Goal: Information Seeking & Learning: Learn about a topic

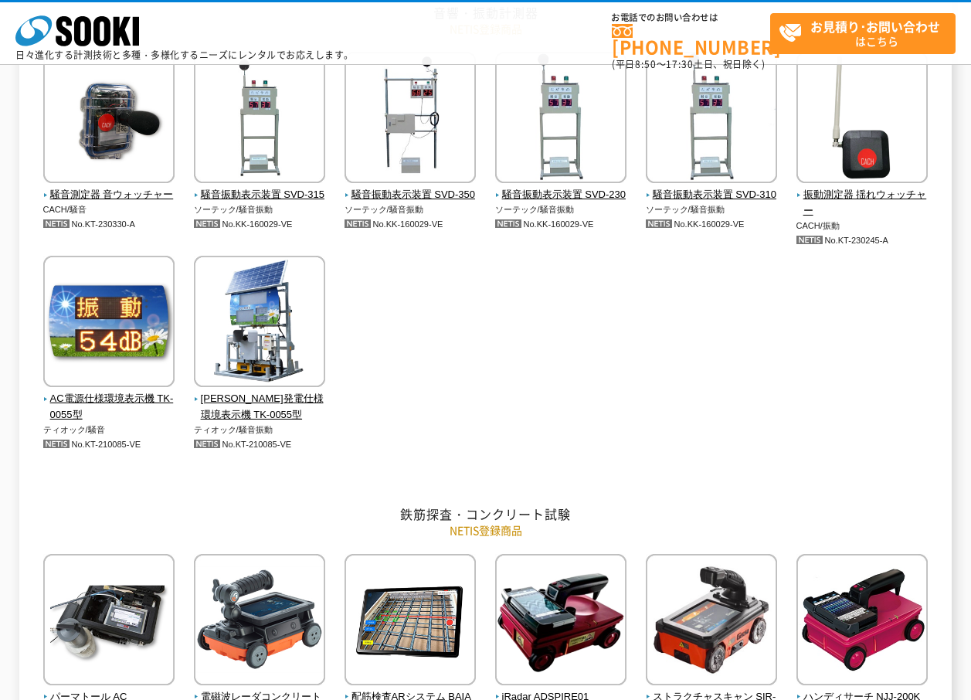
scroll to position [154, 0]
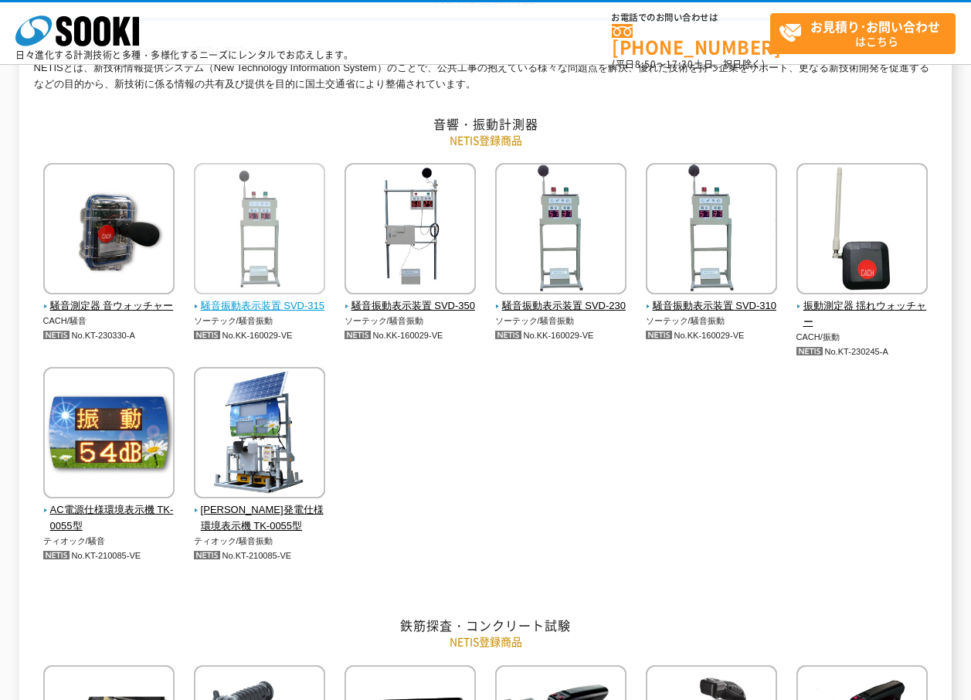
click at [266, 309] on span "騒音振動表示装置 SVD-315" at bounding box center [260, 306] width 132 height 16
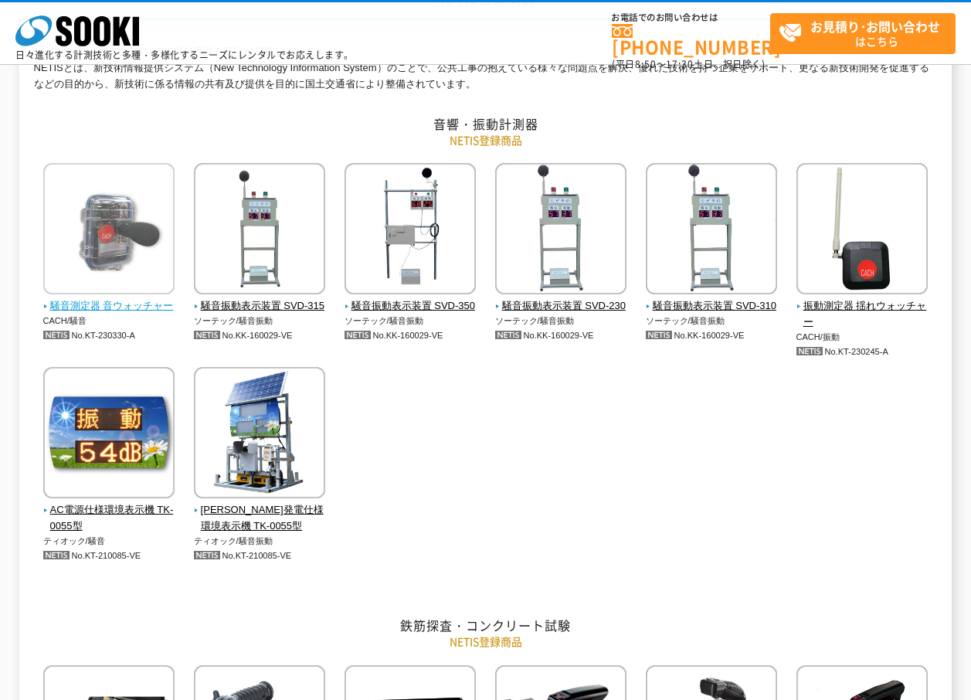
click at [127, 305] on span "騒音測定器 音ウォッチャー" at bounding box center [109, 306] width 132 height 16
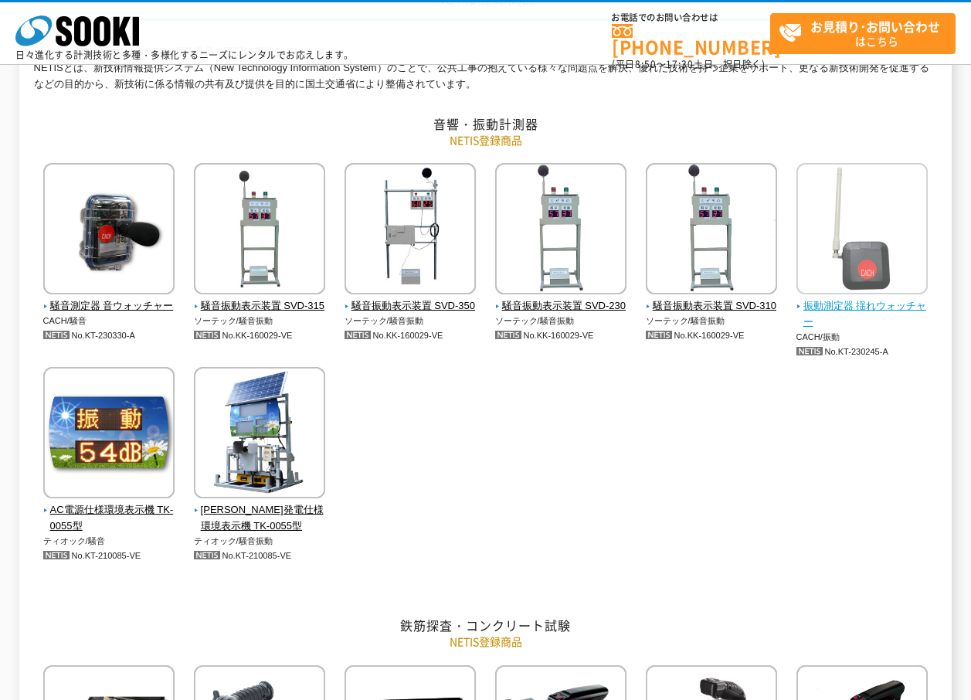
click at [879, 314] on span "振動測定器 揺れウォッチャー" at bounding box center [862, 314] width 132 height 32
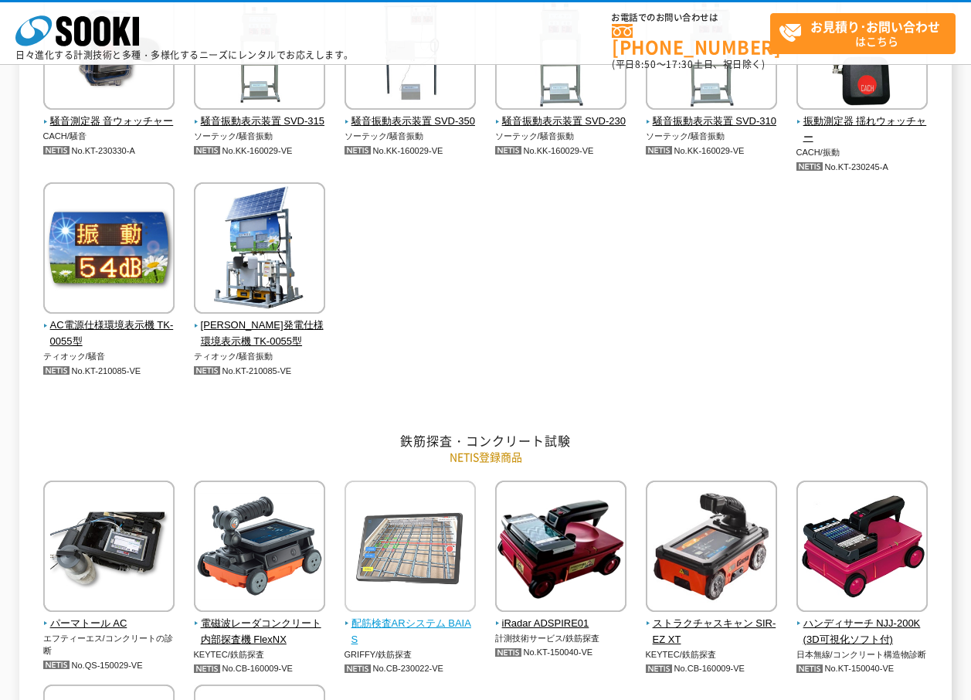
scroll to position [77, 0]
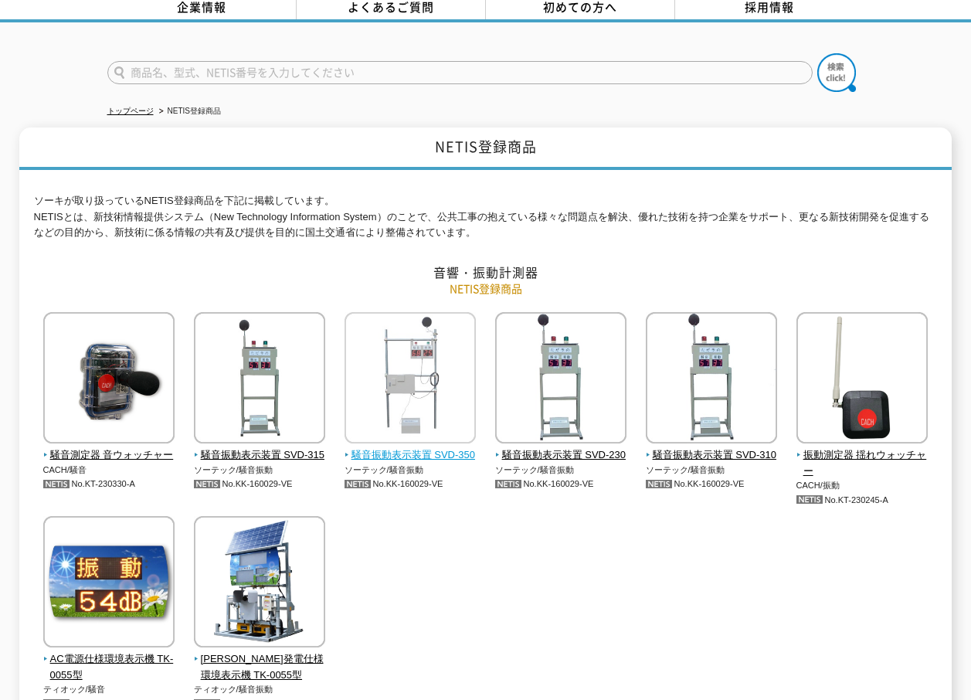
click at [429, 447] on span "騒音振動表示装置 SVD-350" at bounding box center [410, 455] width 132 height 16
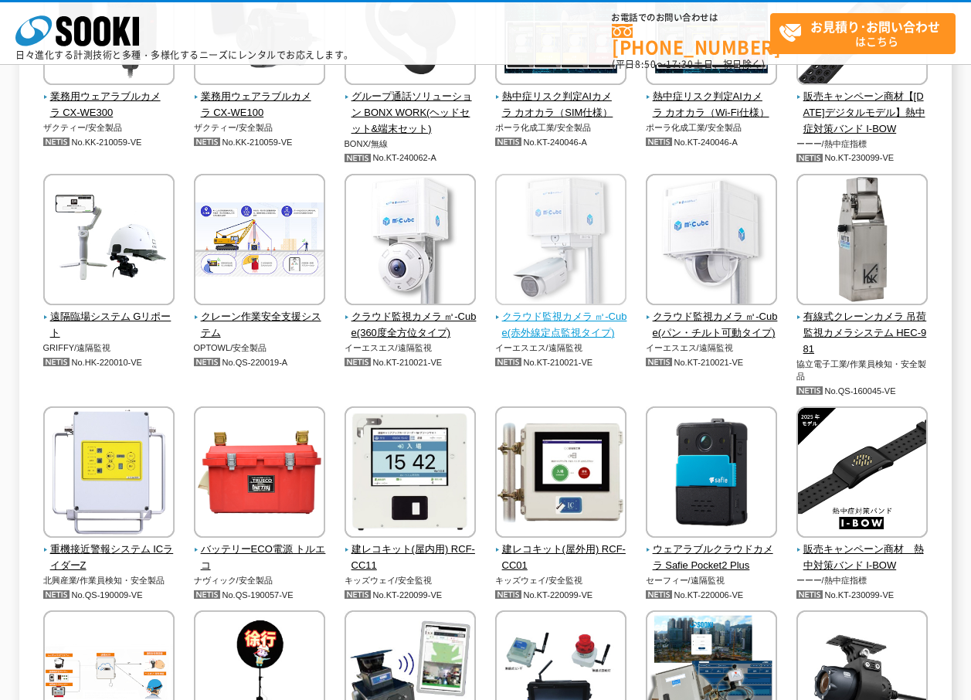
scroll to position [2549, 0]
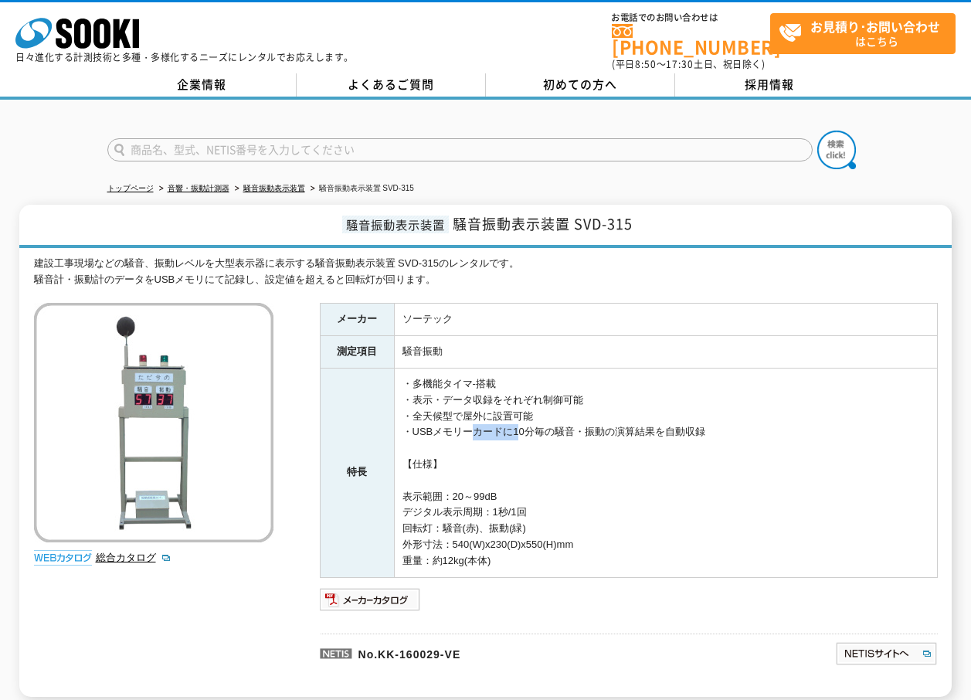
drag, startPoint x: 467, startPoint y: 417, endPoint x: 510, endPoint y: 422, distance: 42.8
click at [510, 422] on td "・多機能タイマ-搭載 ・表示・データ収録をそれぞれ制御可能 ・全天候型で屋外に設置可能 ・USBメモリーカードに10分毎の騒音・振動の演算結果を自動収録 【仕…" at bounding box center [665, 472] width 543 height 209
drag, startPoint x: 510, startPoint y: 422, endPoint x: 436, endPoint y: 448, distance: 77.7
click at [436, 448] on td "・多機能タイマ-搭載 ・表示・データ収録をそれぞれ制御可能 ・全天候型で屋外に設置可能 ・USBメモリーカードに10分毎の騒音・振動の演算結果を自動収録 【仕…" at bounding box center [665, 472] width 543 height 209
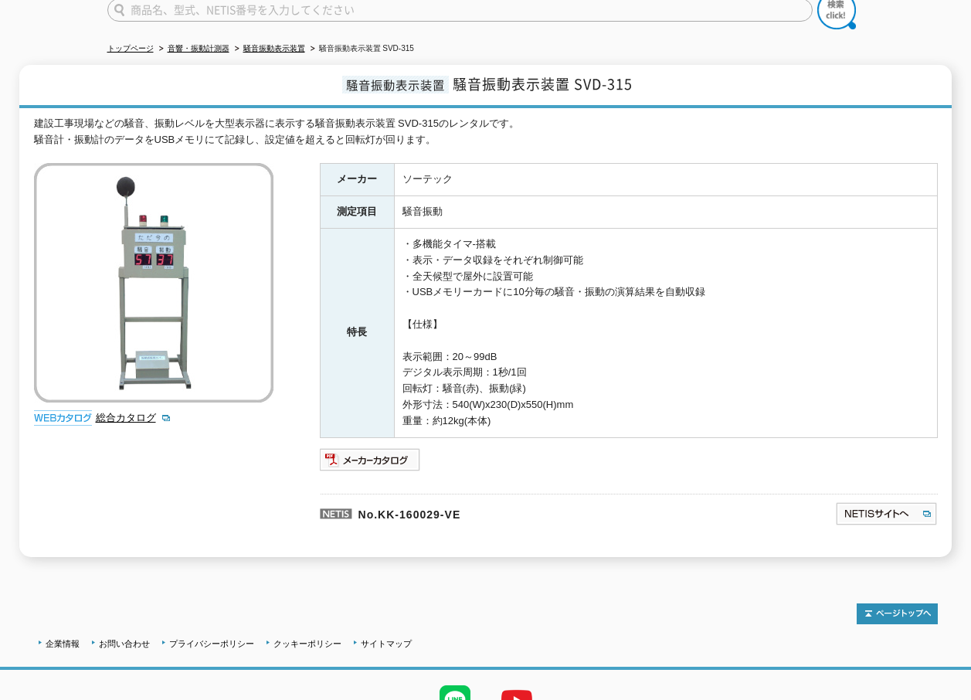
scroll to position [53, 0]
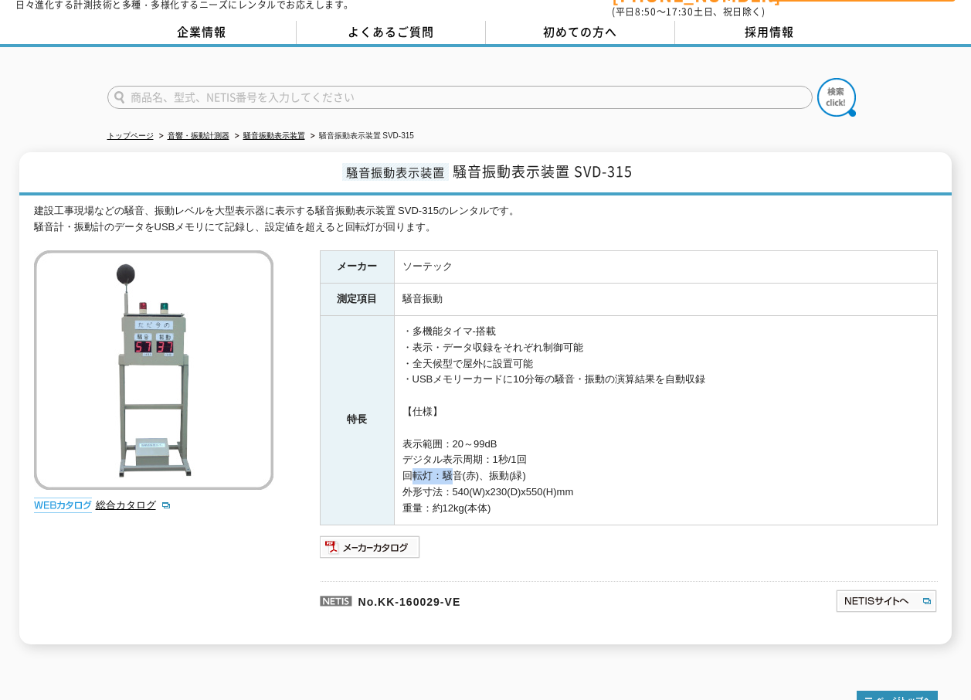
drag, startPoint x: 421, startPoint y: 461, endPoint x: 439, endPoint y: 464, distance: 18.8
click at [439, 464] on td "・多機能タイマ-搭載 ・表示・データ収録をそれぞれ制御可能 ・全天候型で屋外に設置可能 ・USBメモリーカードに10分毎の騒音・振動の演算結果を自動収録 【仕…" at bounding box center [665, 420] width 543 height 209
drag, startPoint x: 439, startPoint y: 464, endPoint x: 490, endPoint y: 464, distance: 50.2
click at [490, 464] on td "・多機能タイマ-搭載 ・表示・データ収録をそれぞれ制御可能 ・全天候型で屋外に設置可能 ・USBメモリーカードに10分毎の騒音・振動の演算結果を自動収録 【仕…" at bounding box center [665, 420] width 543 height 209
drag, startPoint x: 536, startPoint y: 465, endPoint x: 495, endPoint y: 472, distance: 41.5
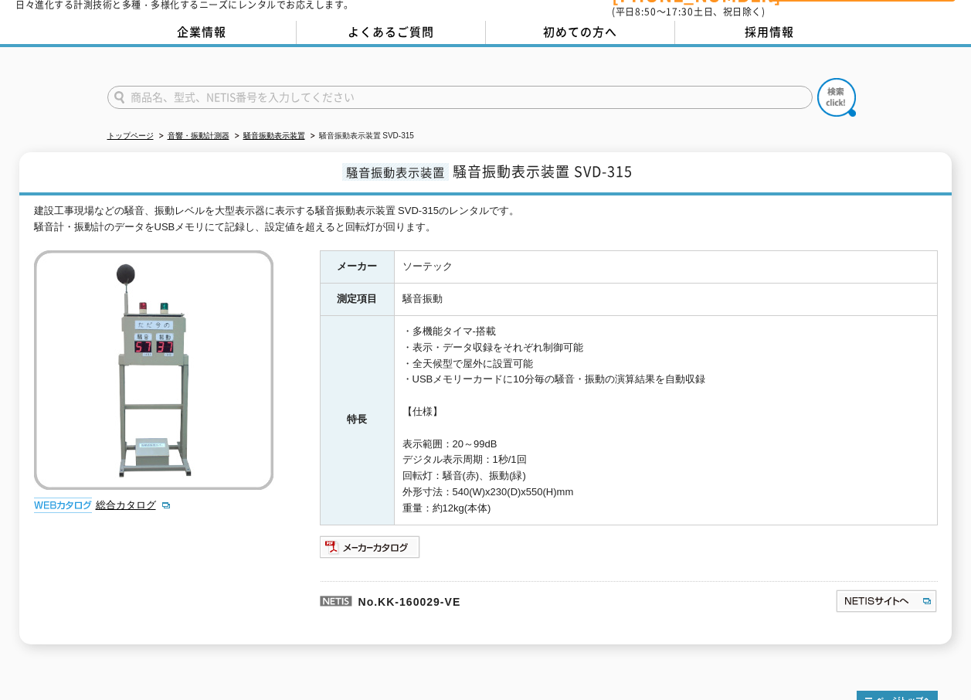
click at [495, 472] on td "・多機能タイマ-搭載 ・表示・データ収録をそれぞれ制御可能 ・全天候型で屋外に設置可能 ・USBメモリーカードに10分毎の騒音・振動の演算結果を自動収録 【仕…" at bounding box center [665, 420] width 543 height 209
drag, startPoint x: 495, startPoint y: 472, endPoint x: 462, endPoint y: 470, distance: 33.2
click at [462, 470] on td "・多機能タイマ-搭載 ・表示・データ収録をそれぞれ制御可能 ・全天候型で屋外に設置可能 ・USBメモリーカードに10分毎の騒音・振動の演算結果を自動収録 【仕…" at bounding box center [665, 420] width 543 height 209
click at [433, 293] on td "騒音振動" at bounding box center [665, 299] width 543 height 32
drag, startPoint x: 433, startPoint y: 293, endPoint x: 444, endPoint y: 355, distance: 63.6
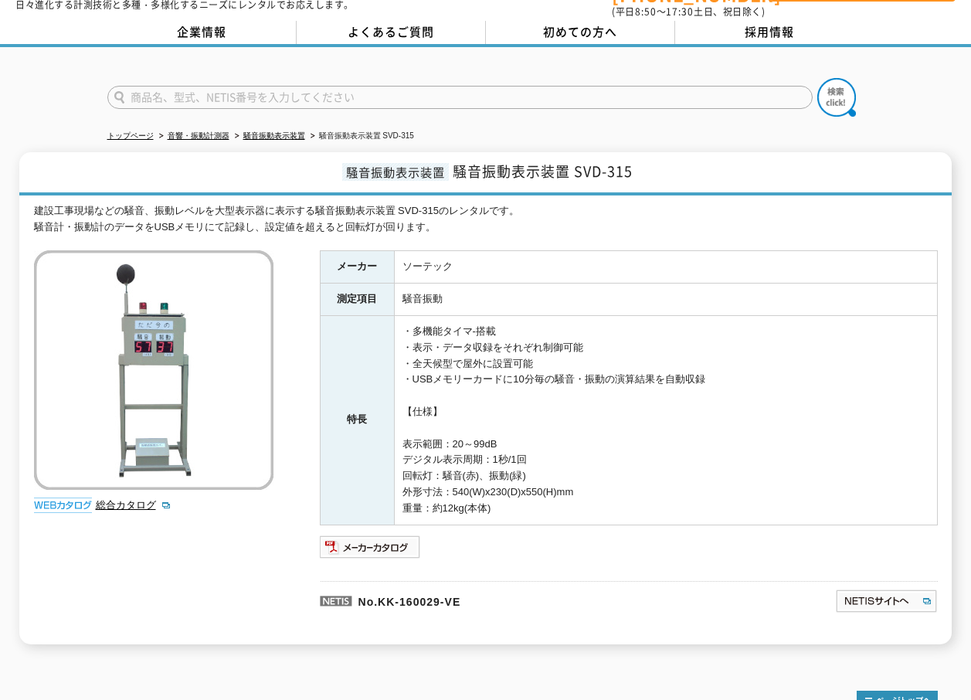
click at [444, 355] on td "・多機能タイマ-搭載 ・表示・データ収録をそれぞれ制御可能 ・全天候型で屋外に設置可能 ・USBメモリーカードに10分毎の騒音・振動の演算結果を自動収録 【仕…" at bounding box center [665, 420] width 543 height 209
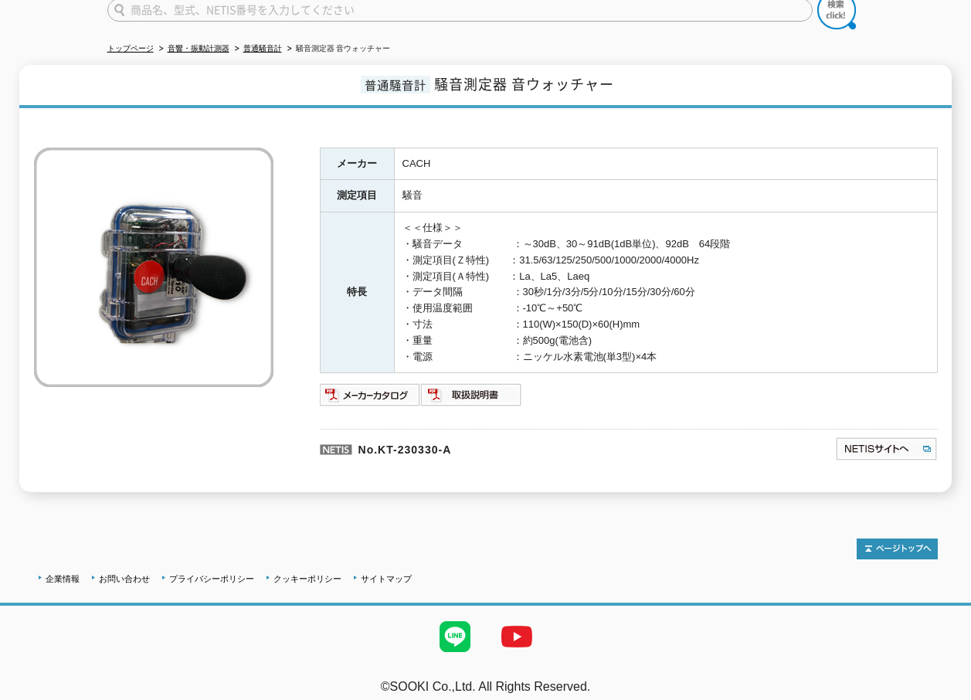
scroll to position [143, 0]
